Goal: Find specific page/section

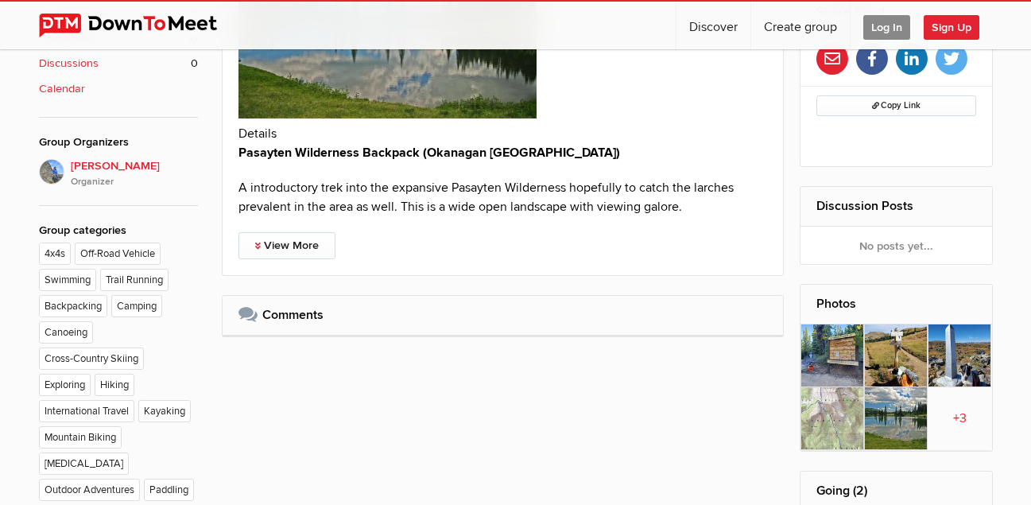
scroll to position [700, 0]
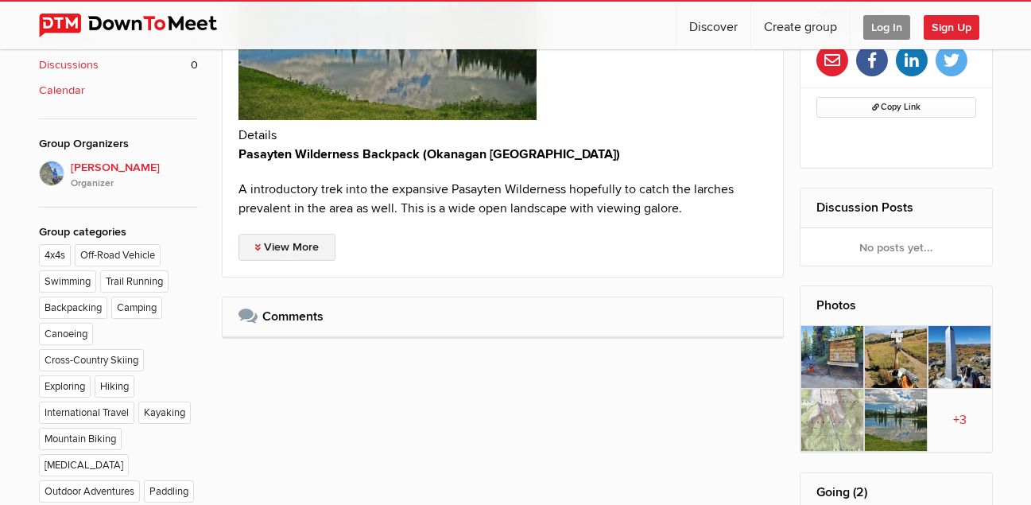
click at [306, 240] on link "View More" at bounding box center [286, 247] width 97 height 27
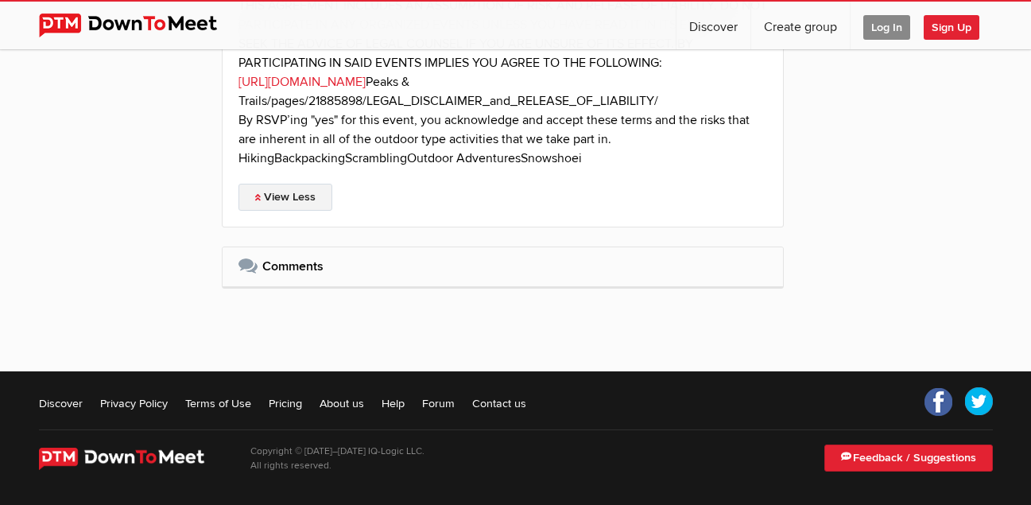
scroll to position [2604, 0]
